Goal: Complete application form

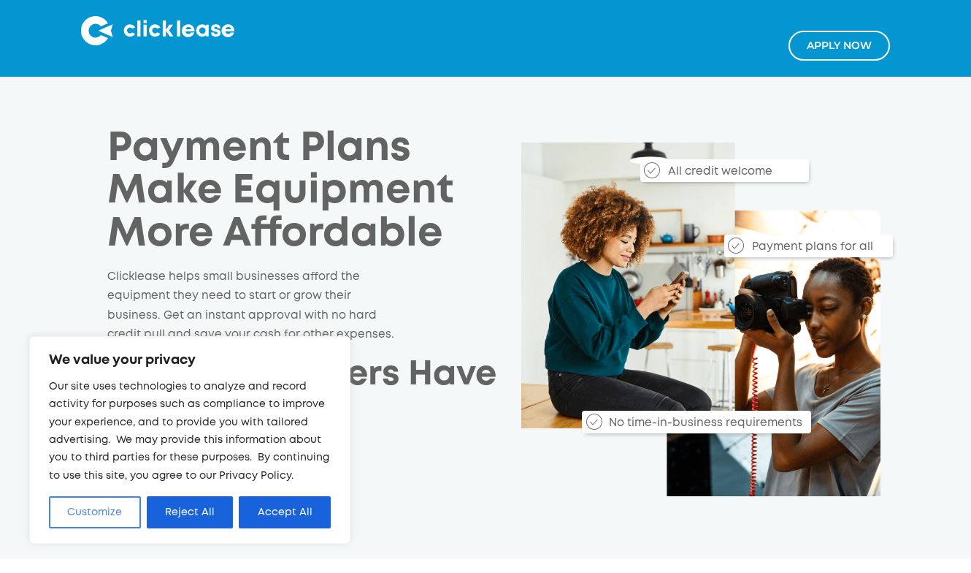
click at [110, 507] on button "Customize" at bounding box center [95, 512] width 92 height 32
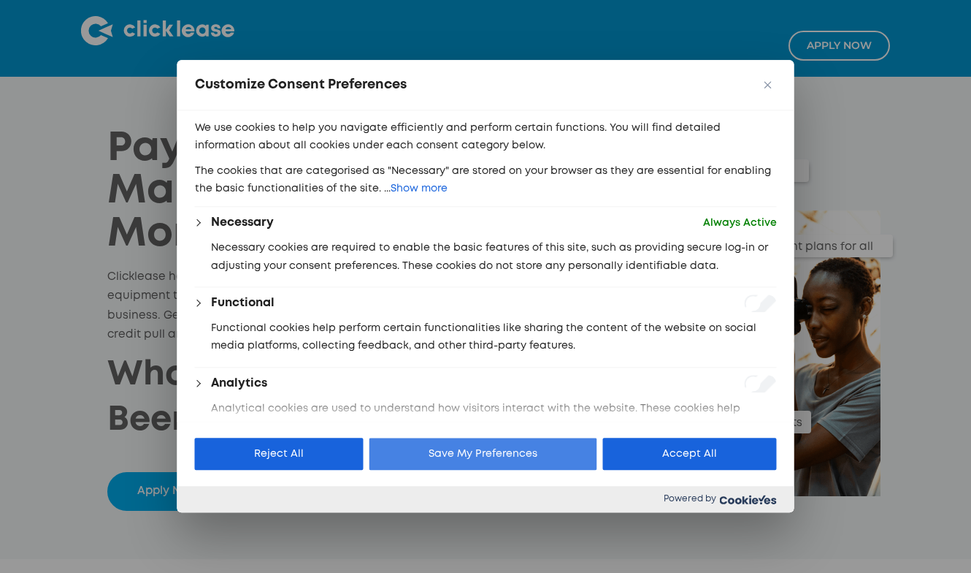
click at [523, 459] on button "Save My Preferences" at bounding box center [484, 454] width 228 height 32
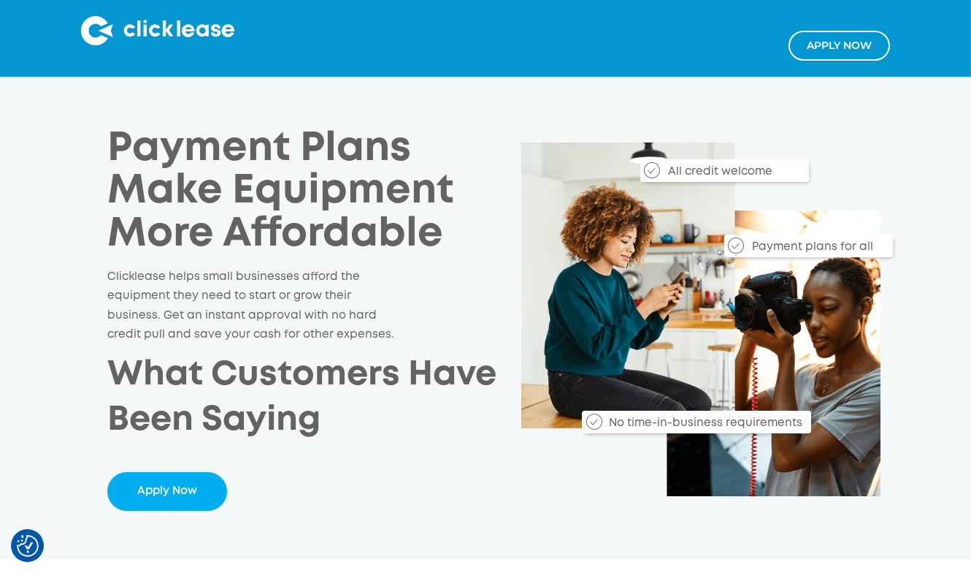
click at [849, 55] on link "Apply NOw" at bounding box center [840, 46] width 102 height 30
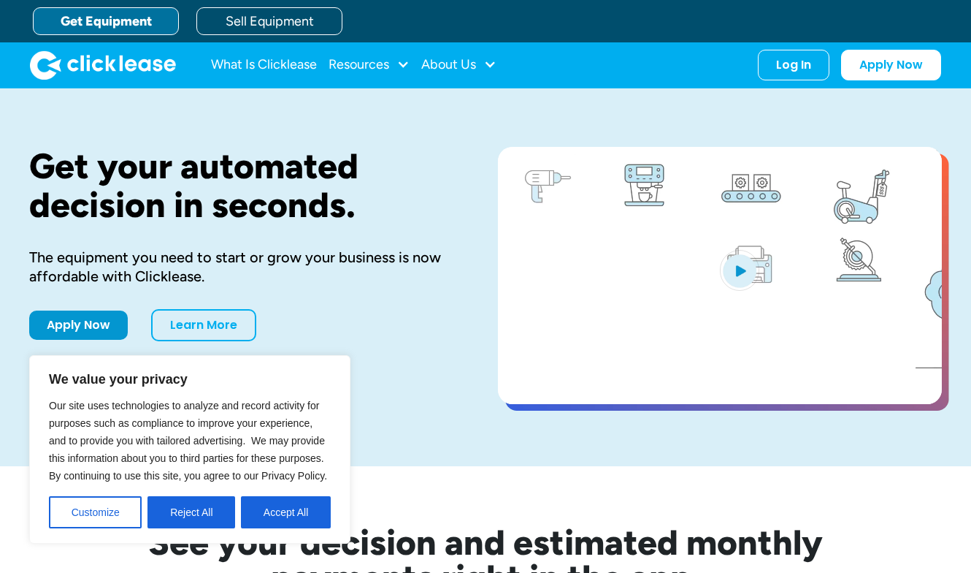
click at [362, 295] on div "Get your automated decision in seconds. The equipment you need to start or grow…" at bounding box center [240, 277] width 422 height 261
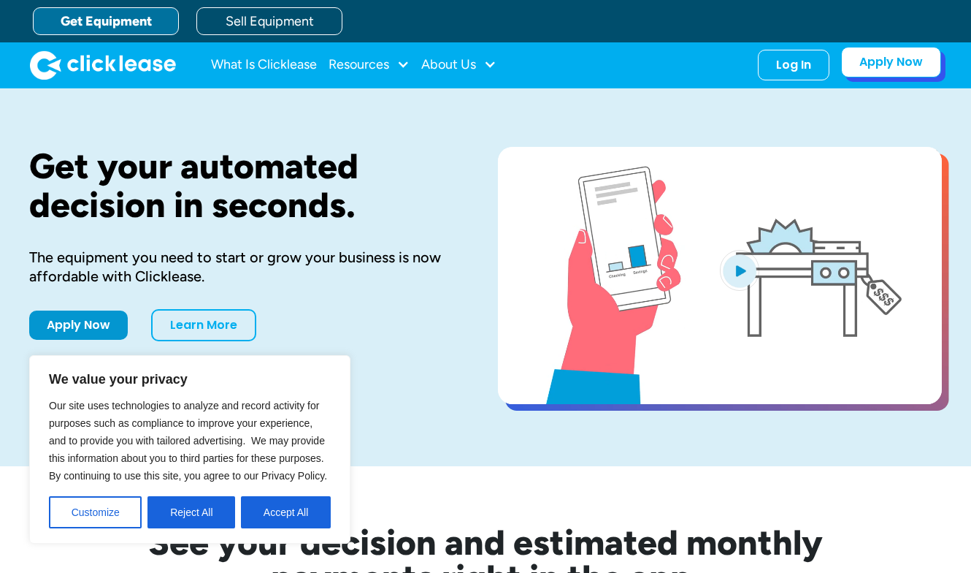
click at [880, 69] on link "Apply Now" at bounding box center [891, 62] width 100 height 31
